Goal: Check status: Check status

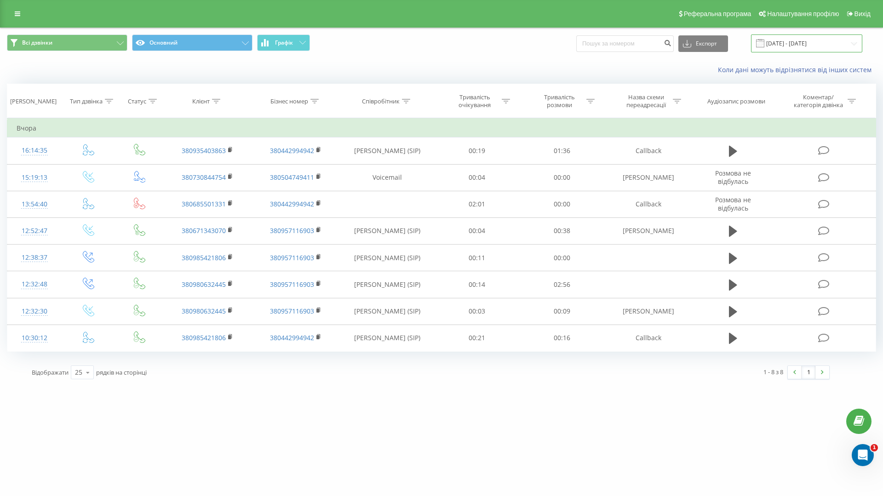
click at [809, 46] on input "[DATE] - [DATE]" at bounding box center [806, 43] width 111 height 18
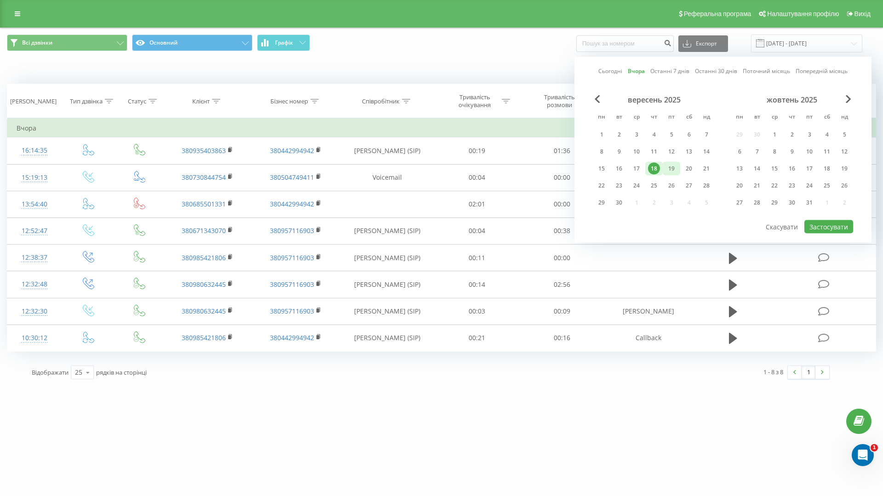
click at [668, 170] on div "19" at bounding box center [672, 169] width 12 height 12
click at [821, 226] on button "Застосувати" at bounding box center [828, 226] width 49 height 13
type input "[DATE] - [DATE]"
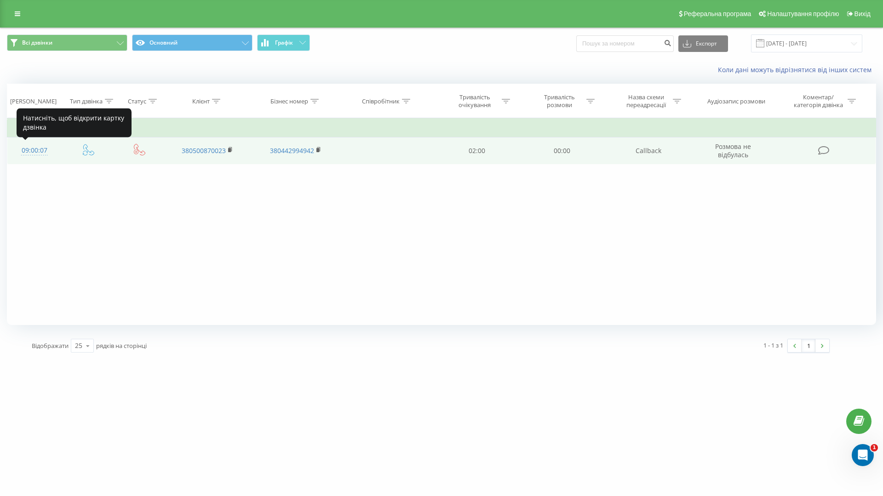
click at [36, 153] on div "09:00:07" at bounding box center [35, 151] width 36 height 18
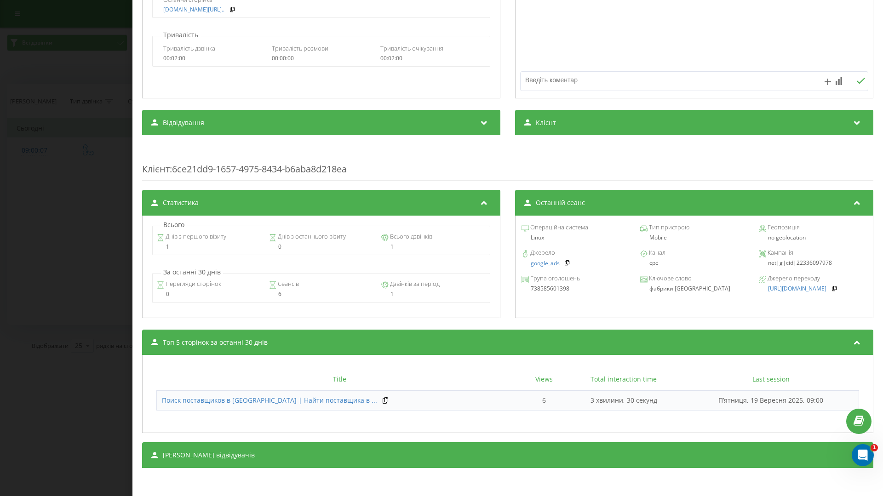
scroll to position [174, 0]
click at [54, 229] on div "Дзвінок : ua3_-1758261607.555423 Транскрипція Для AI-аналізу майбутніх дзвінків…" at bounding box center [441, 248] width 883 height 496
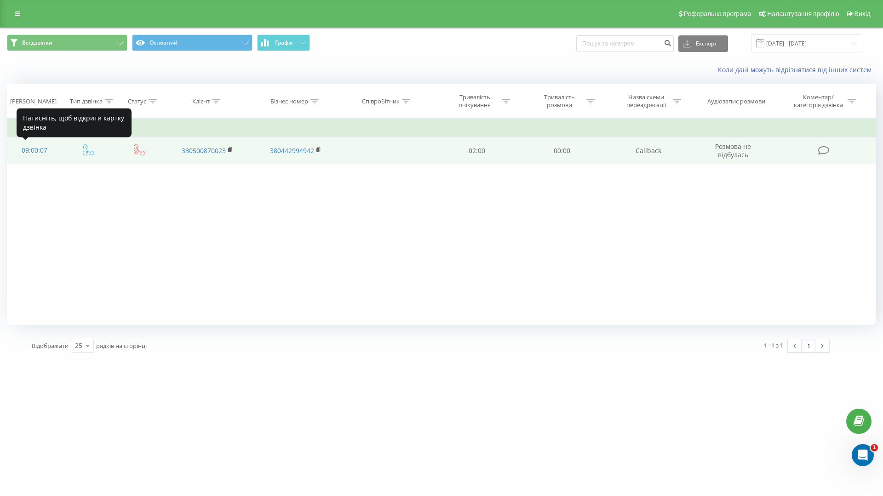
click at [39, 152] on div "09:00:07" at bounding box center [35, 151] width 36 height 18
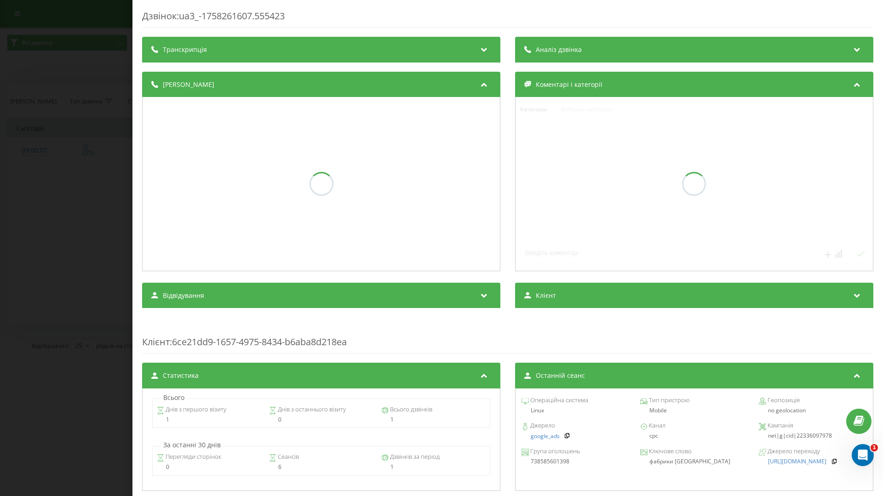
scroll to position [174, 0]
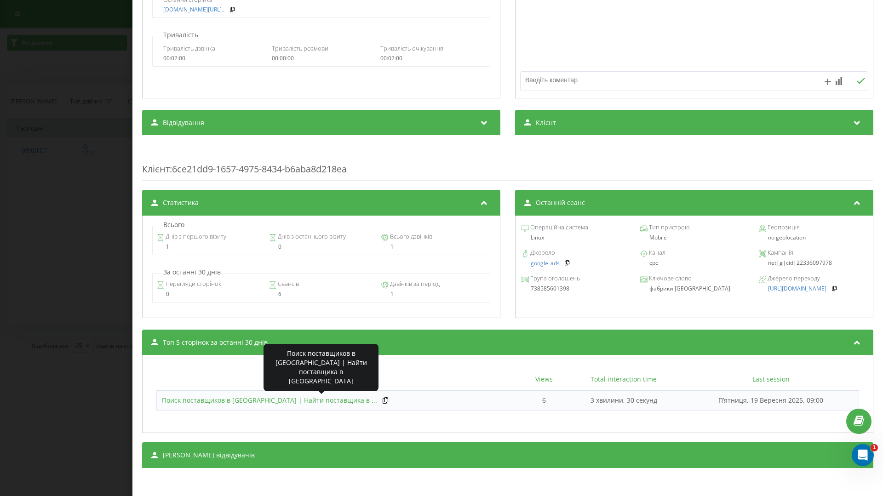
click at [305, 403] on span "Поиск поставщиков в [GEOGRAPHIC_DATA] | Найти поставщика в ..." at bounding box center [269, 400] width 215 height 9
